Goal: Information Seeking & Learning: Learn about a topic

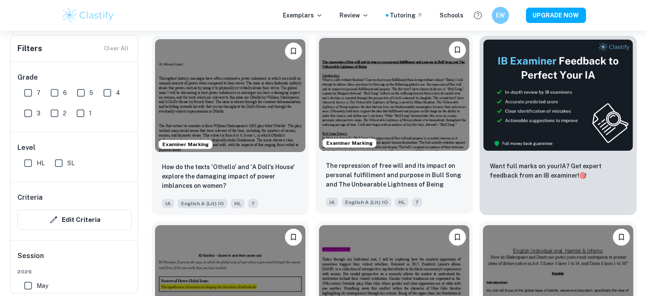
scroll to position [142, 0]
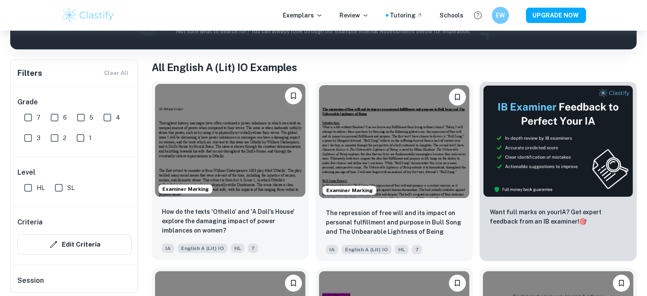
click at [233, 154] on img at bounding box center [230, 140] width 150 height 113
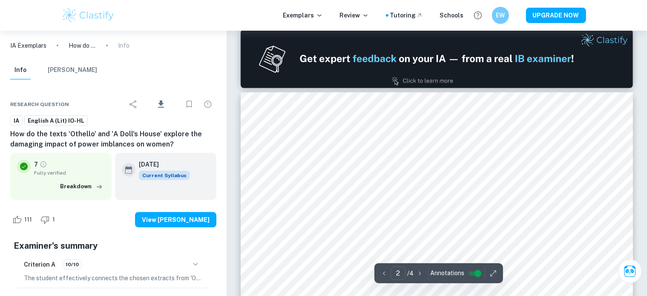
type input "1"
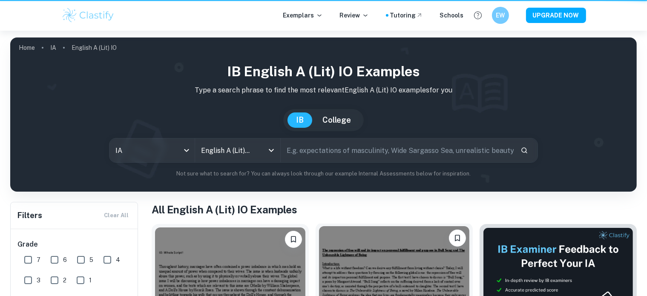
scroll to position [142, 0]
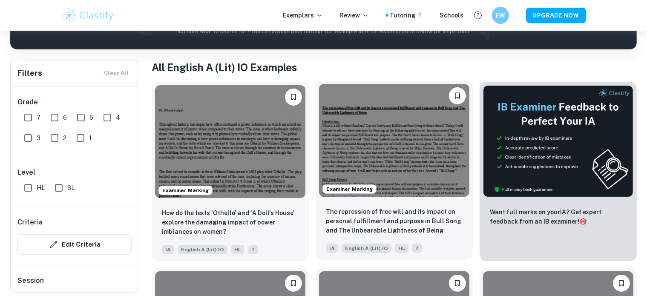
click at [399, 165] on img at bounding box center [394, 140] width 150 height 113
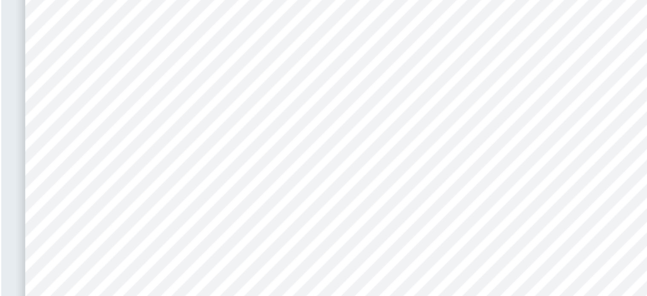
scroll to position [33, 0]
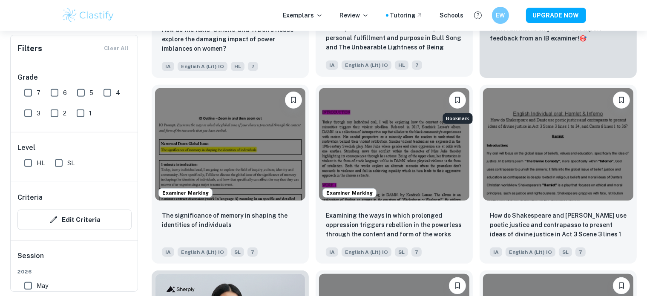
scroll to position [329, 0]
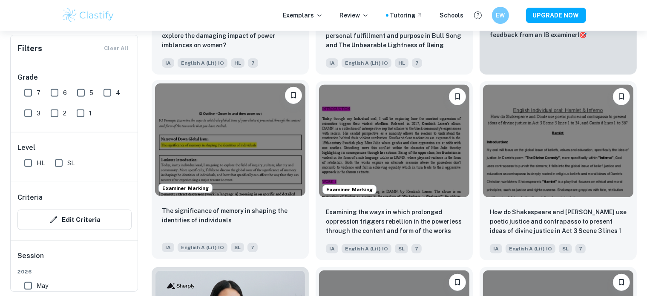
click at [241, 146] on img at bounding box center [230, 139] width 150 height 113
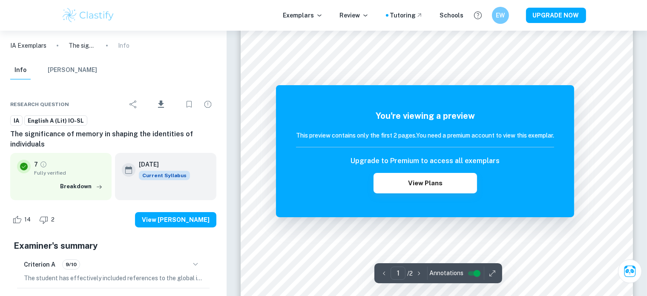
scroll to position [111, 0]
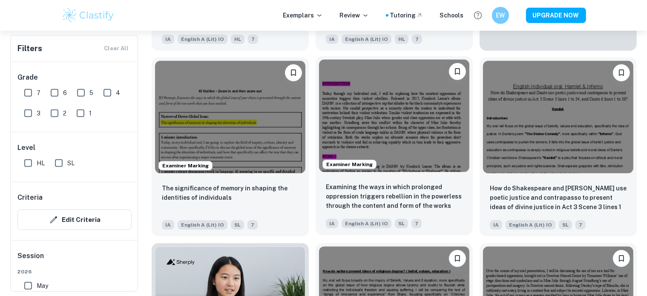
scroll to position [354, 0]
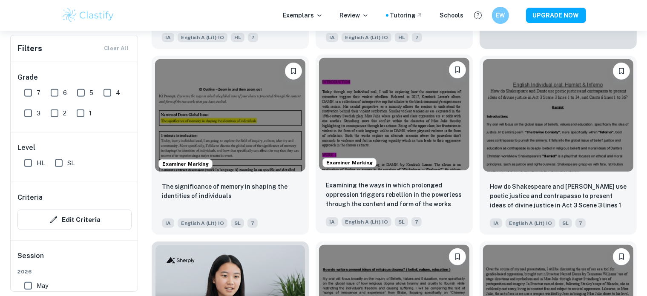
click at [419, 128] on img at bounding box center [394, 114] width 150 height 113
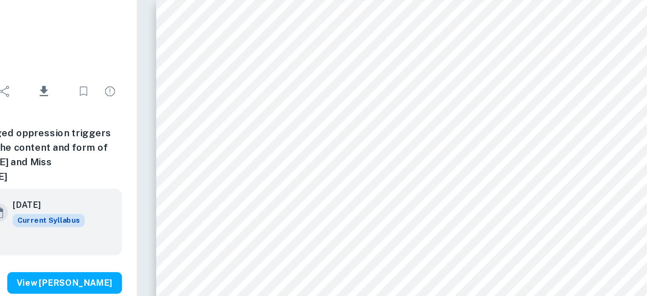
scroll to position [1, 0]
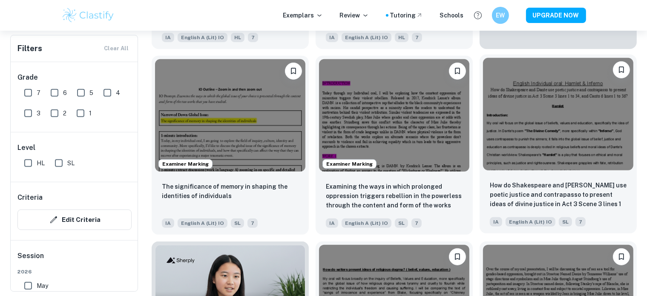
scroll to position [396, 0]
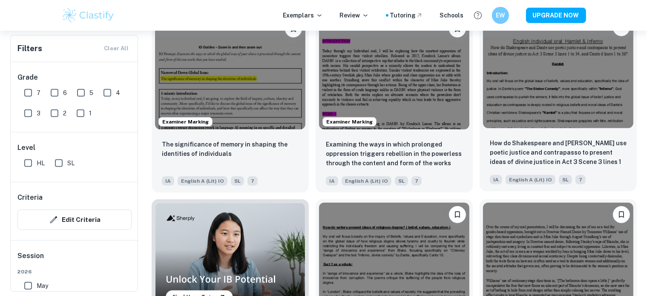
click at [564, 100] on img at bounding box center [558, 72] width 150 height 113
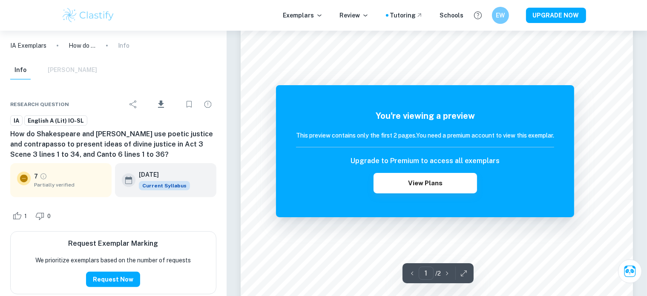
scroll to position [216, 0]
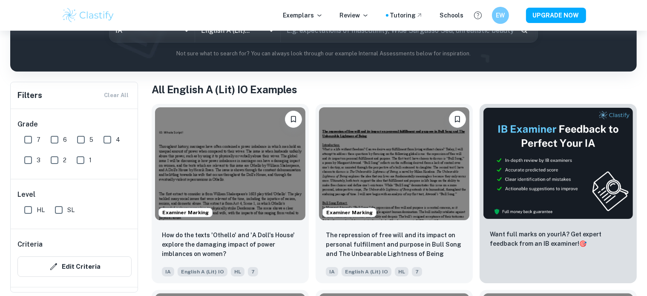
scroll to position [123, 0]
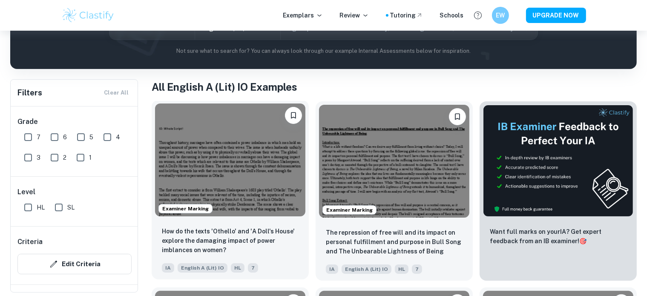
click at [267, 152] on img at bounding box center [230, 159] width 150 height 113
